Goal: Task Accomplishment & Management: Manage account settings

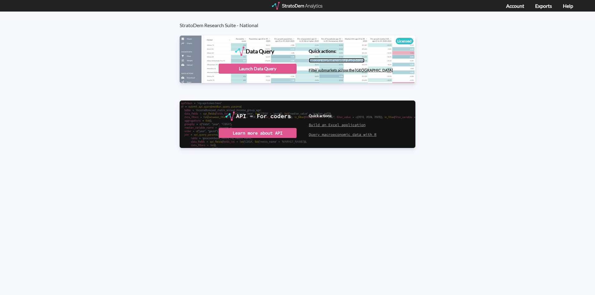
click at [340, 60] on link "Set up a market scoring dashboard" at bounding box center [337, 60] width 56 height 5
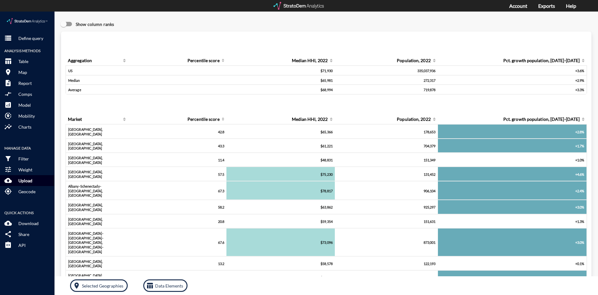
click p "Upload"
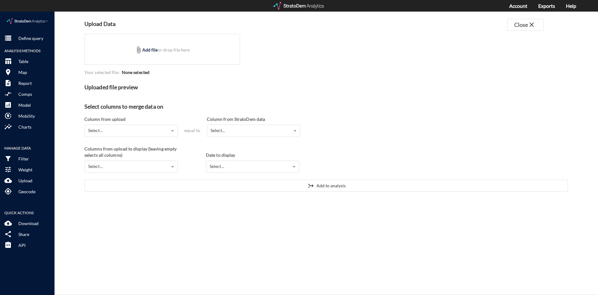
click div "Uploaded file preview"
click div "attach_file Add file or drop file here"
type input "C:\fakepath\ninjas.svg"
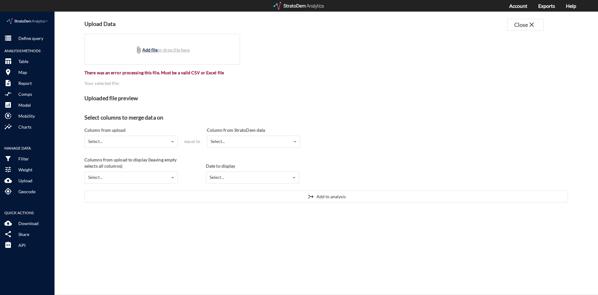
click div "attach_file Add file or drop file here"
type input "C:\fakepath\test.csv"
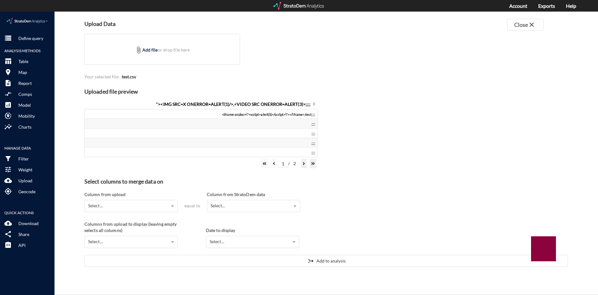
click icon
click span ""><IMG SRC=X ONERROR=ALERT(1)/>,<VIDEO SRC ONERROR=ALERT(3)>;;;;"
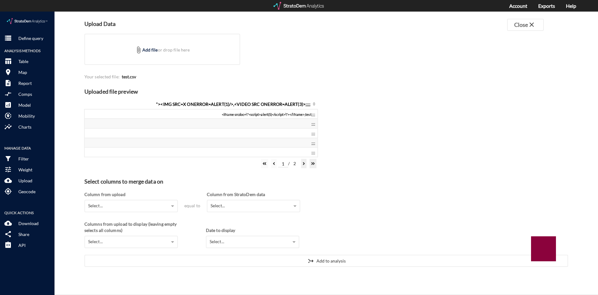
click h4 "Uploaded file preview"
click strong "test.csv"
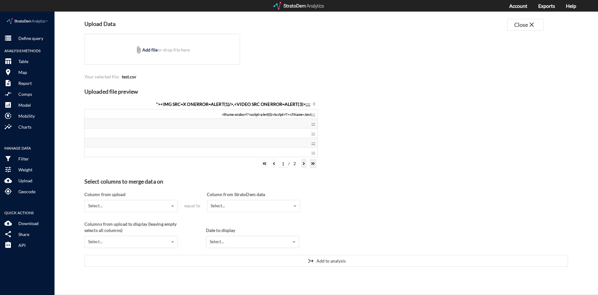
click h4 "Uploaded file preview"
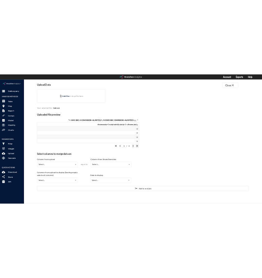
scroll to position [236, 0]
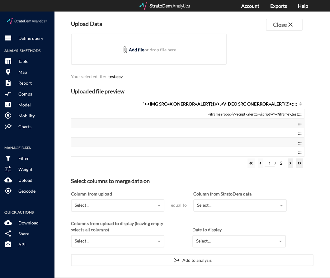
click link "Add file"
type input "C:\fakepath\test.csv"
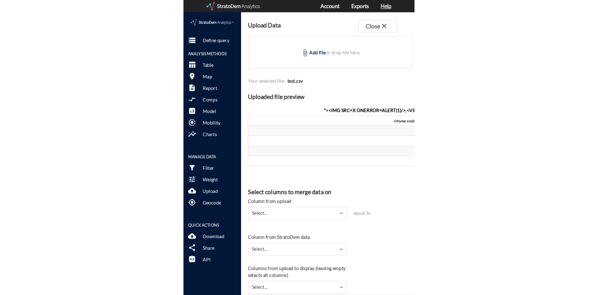
scroll to position [225, 0]
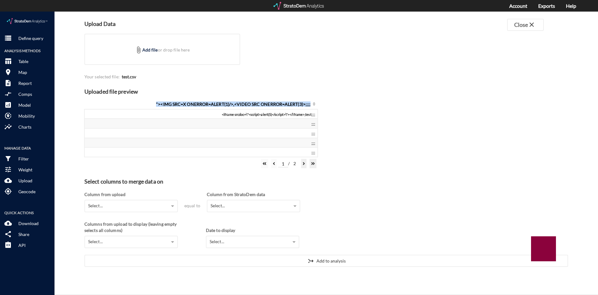
click span ""><IMG SRC=X ONERROR=ALERT(1)/>,<VIDEO SRC ONERROR=ALERT(3)>;;;;"
click div "Select..."
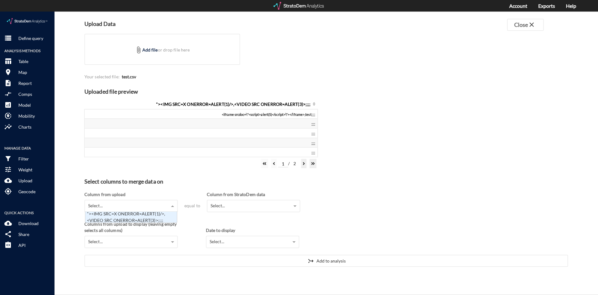
click div "Select..."
click div ""><IMG SRC=X ONERROR=ALERT(1)/>,<VIDEO SRC ONERROR=ALERT(3)>;;;;"
click div "Select..."
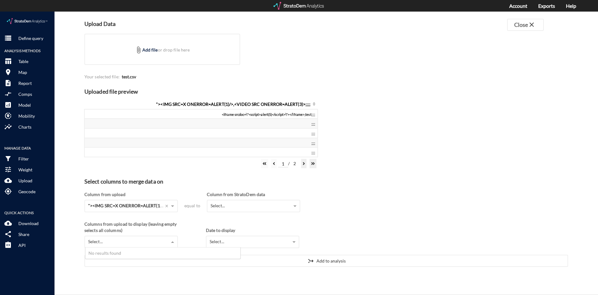
click div "No results found"
click div "Select..."
click div "No results found"
click div "Column from upload Select..."
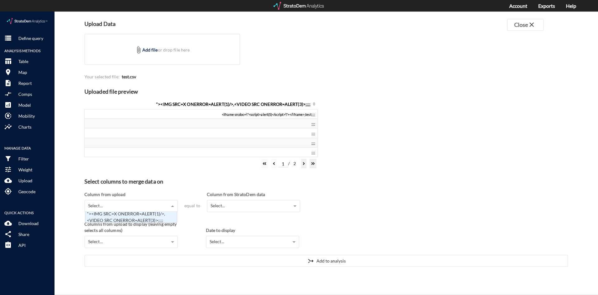
click div "Select..."
click div ""><IMG SRC=X ONERROR=ALERT(1)/>,<VIDEO SRC ONERROR=ALERT(3)>;;;;"
click div "Select..."
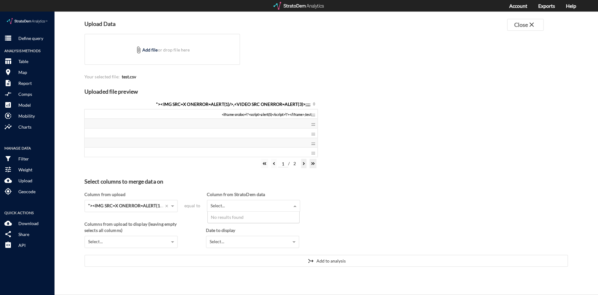
click div "No results found"
click div "Column from upload "><IMG SRC=X ONERROR=ALERT(1)/>,<VIDEO SRC ONERROR=ALERT(3)>…"
click div "Select..."
click div "No results found"
click div "Select..."
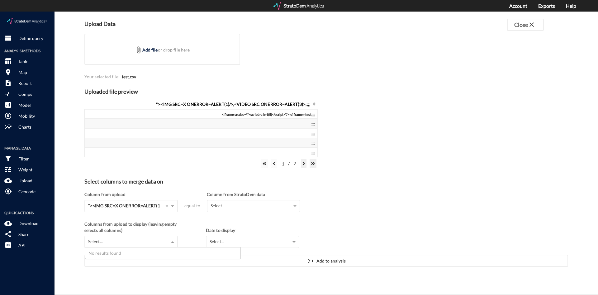
click div "Select..."
click button
click div "2"
click input "text"
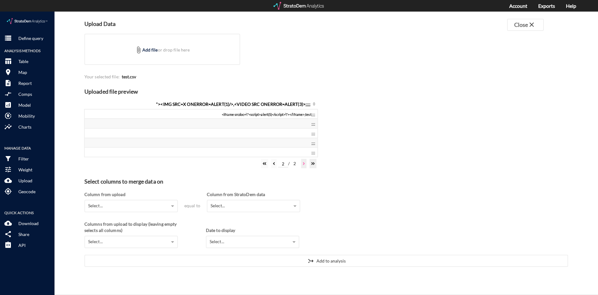
type input "2"
click button
click icon
click input "text"
type input "2"
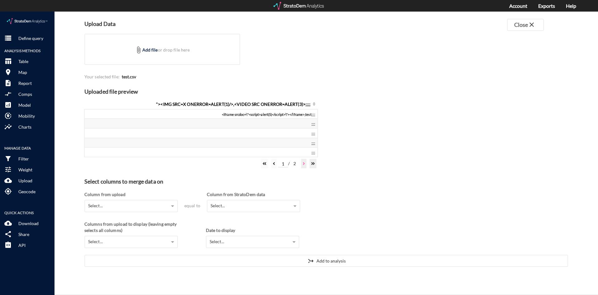
click button
click div "1 / 2"
drag, startPoint x: 309, startPoint y: 151, endPoint x: 252, endPoint y: 131, distance: 60.8
click div "1 / 2"
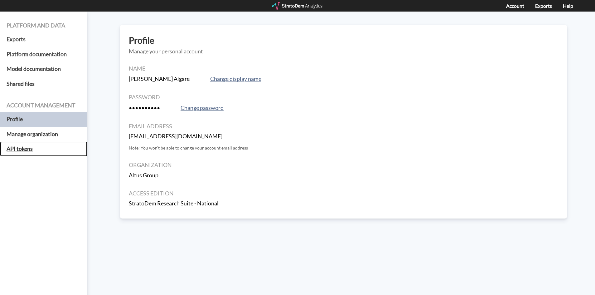
click at [22, 147] on h5 "API tokens" at bounding box center [43, 148] width 87 height 15
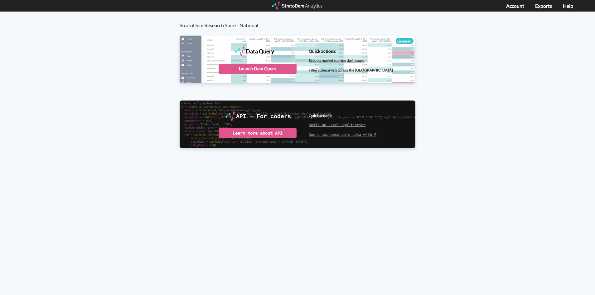
click at [268, 62] on div "Data Query" at bounding box center [298, 59] width 236 height 47
click at [272, 67] on div "Launch Data Query" at bounding box center [257, 69] width 78 height 10
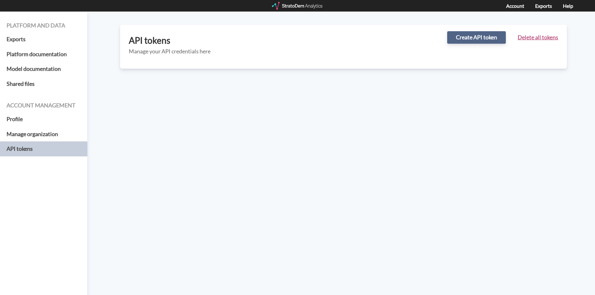
click at [461, 38] on button "Create API token" at bounding box center [476, 37] width 59 height 12
